Goal: Task Accomplishment & Management: Use online tool/utility

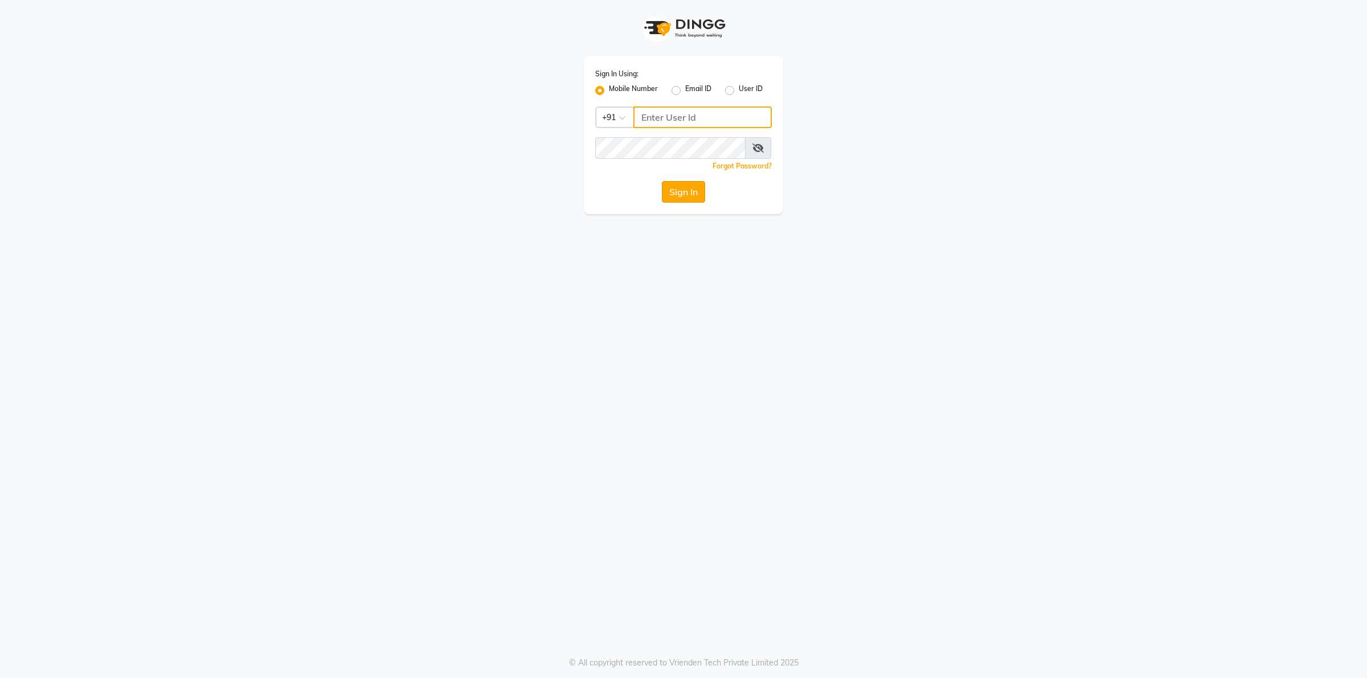
type input "9955553008"
click at [689, 191] on button "Sign In" at bounding box center [683, 192] width 43 height 22
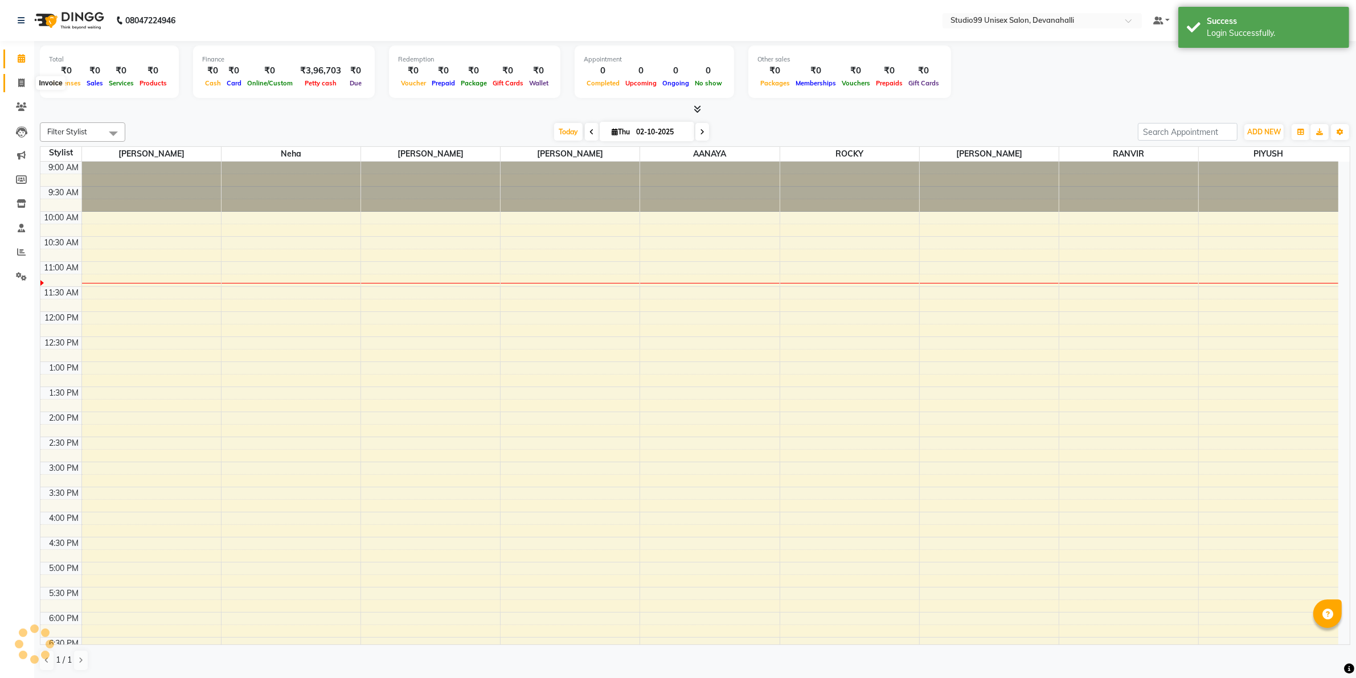
click at [20, 86] on icon at bounding box center [21, 83] width 6 height 9
select select "service"
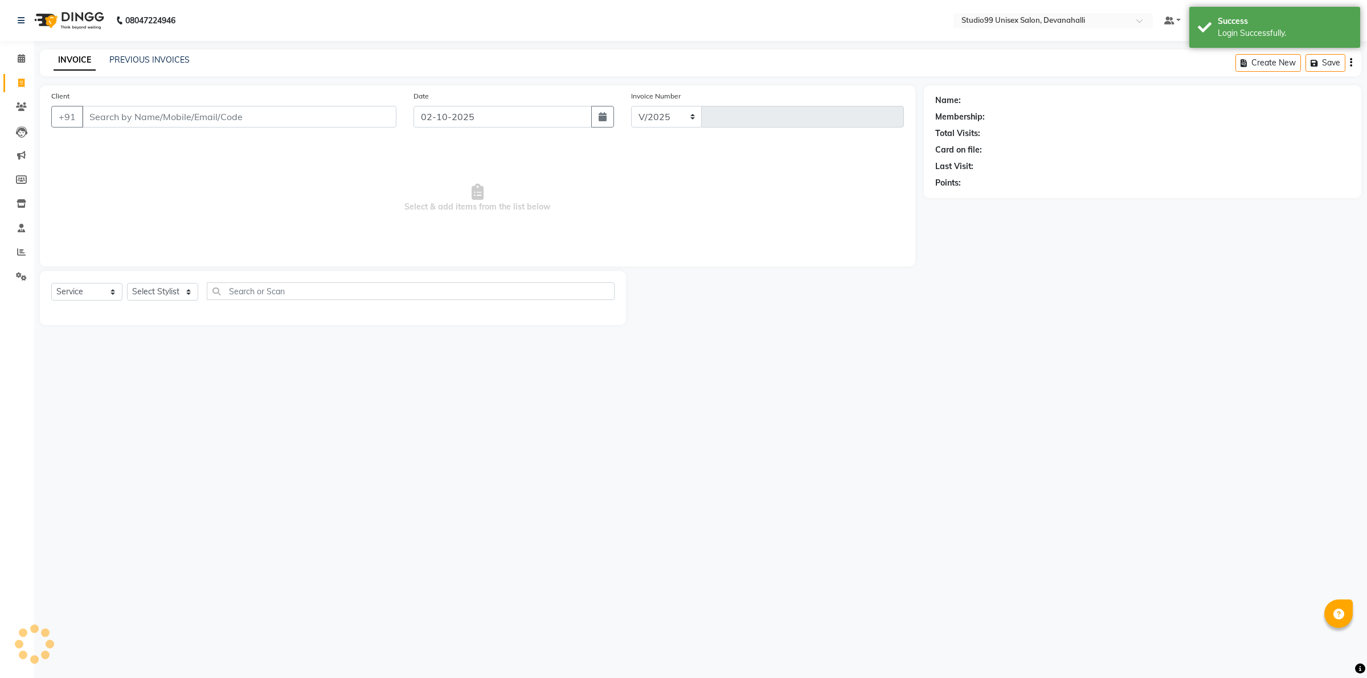
select select "6467"
type input "2459"
click at [149, 59] on link "PREVIOUS INVOICES" at bounding box center [149, 60] width 80 height 10
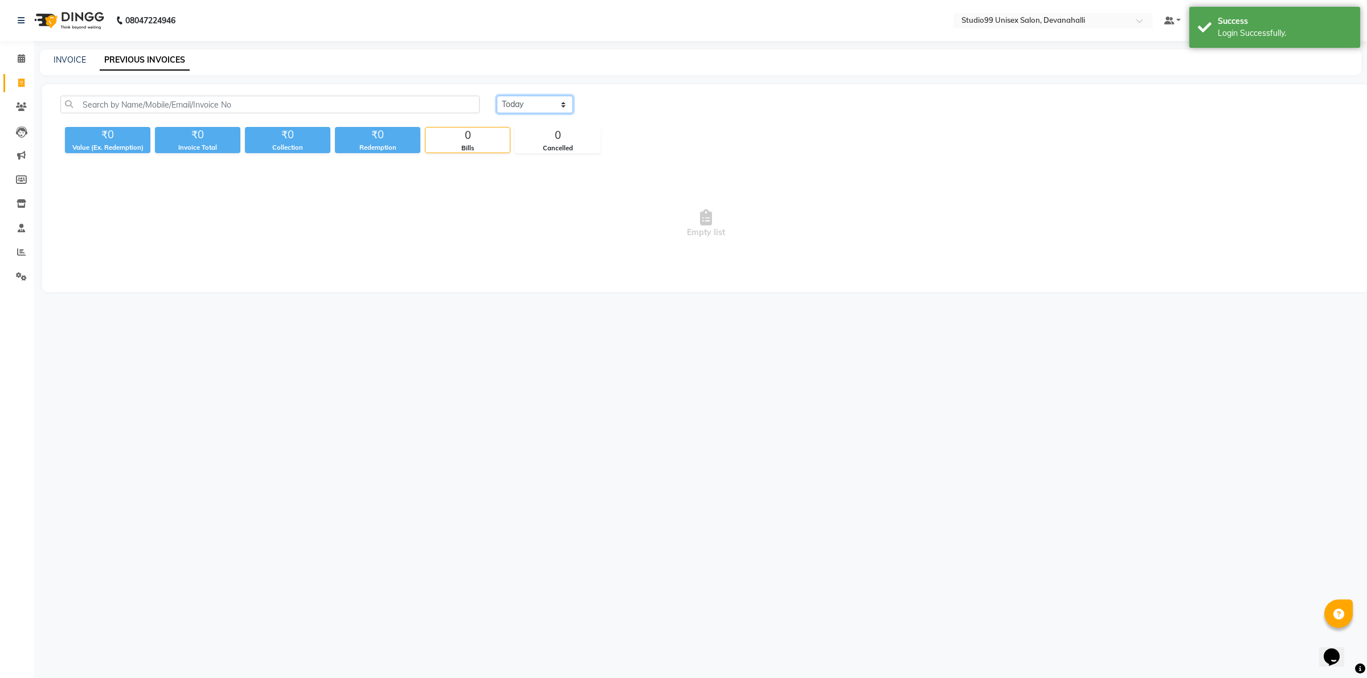
click at [560, 103] on select "[DATE] [DATE] Custom Range" at bounding box center [535, 105] width 76 height 18
click at [497, 96] on select "[DATE] [DATE] Custom Range" at bounding box center [535, 105] width 76 height 18
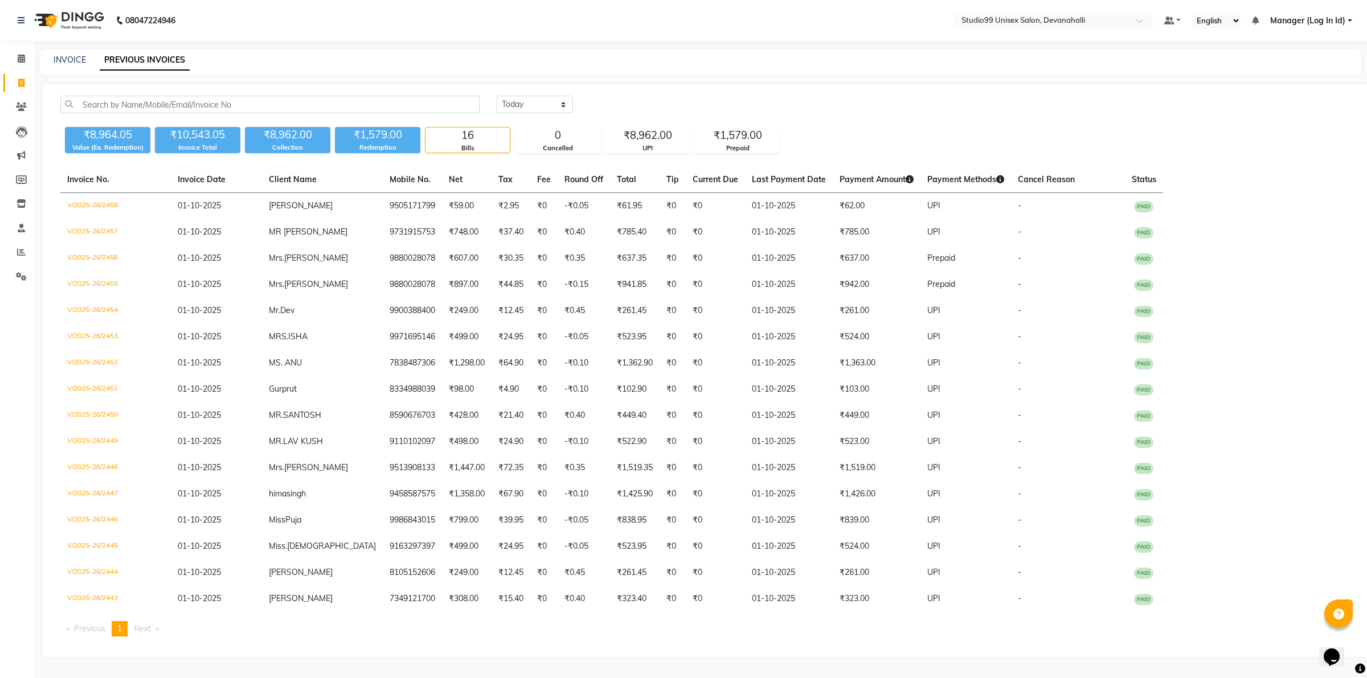
click at [161, 621] on li "Next page" at bounding box center [146, 628] width 36 height 15
click at [524, 108] on select "[DATE] [DATE] Custom Range" at bounding box center [535, 105] width 76 height 18
select select "[DATE]"
click at [497, 96] on select "[DATE] [DATE] Custom Range" at bounding box center [535, 105] width 76 height 18
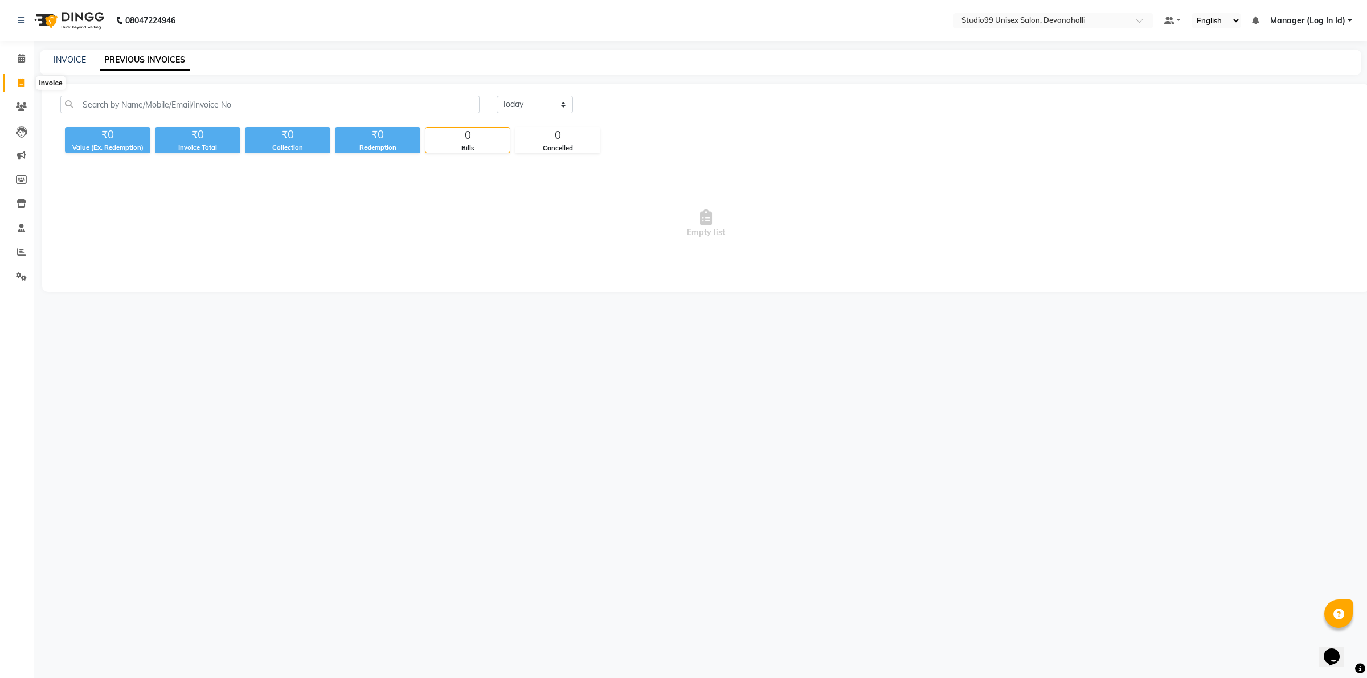
click at [18, 83] on icon at bounding box center [21, 83] width 6 height 9
select select "6467"
select select "service"
